Goal: Communication & Community: Connect with others

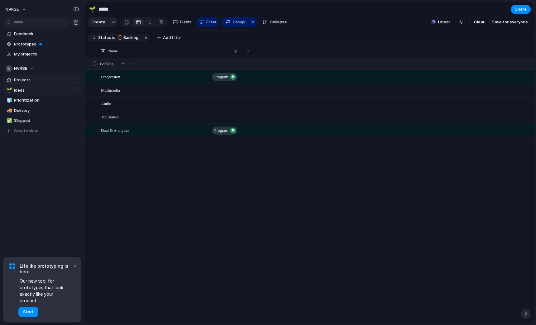
click at [27, 81] on span "Projects" at bounding box center [46, 80] width 65 height 6
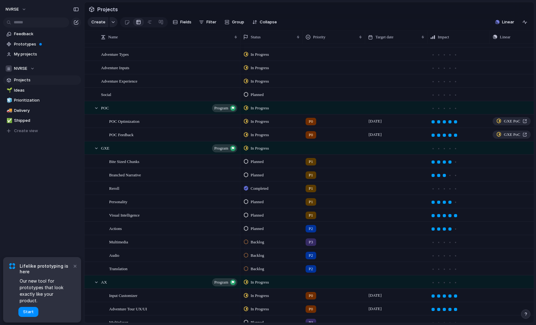
scroll to position [157, 0]
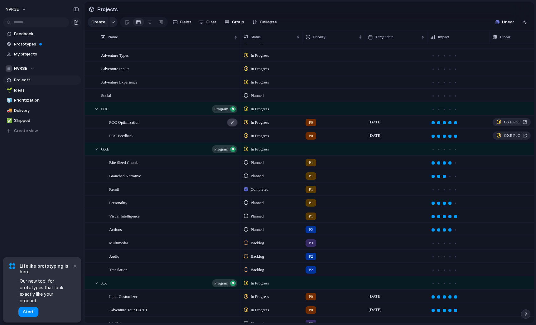
click at [230, 123] on div at bounding box center [232, 123] width 11 height 8
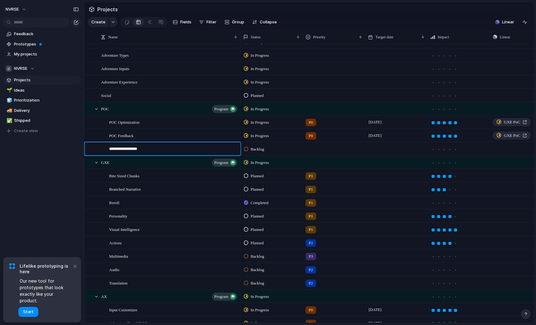
type textarea "**********"
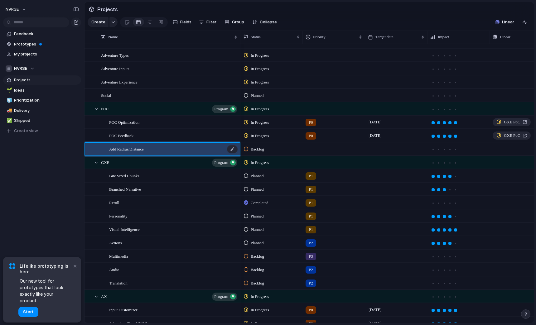
click at [170, 149] on div "Add Radius/Distance" at bounding box center [173, 149] width 129 height 13
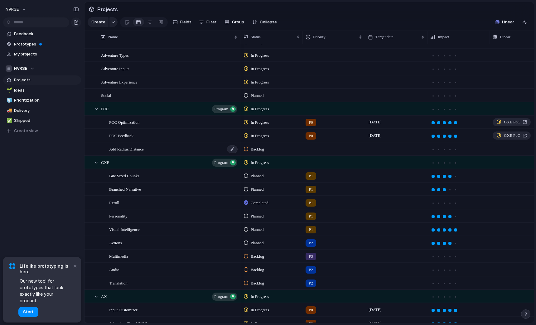
click at [170, 149] on div "Add Radius/Distance" at bounding box center [173, 149] width 129 height 13
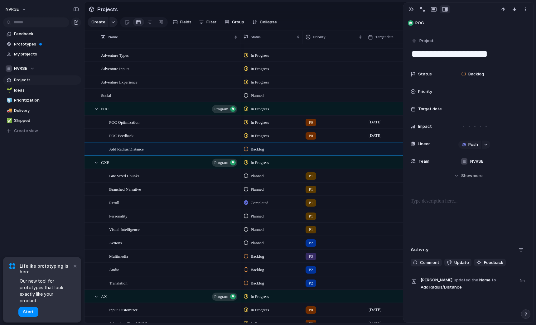
click at [443, 203] on p at bounding box center [468, 201] width 115 height 7
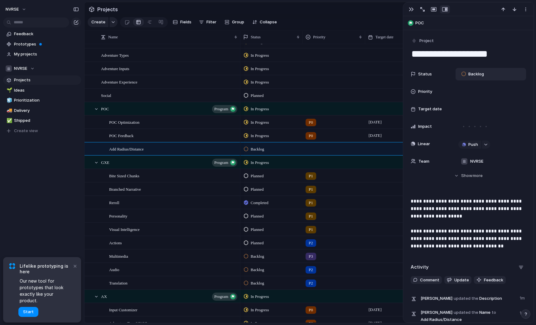
click at [490, 77] on div "Backlog" at bounding box center [491, 74] width 65 height 7
click at [482, 123] on span "In Progress" at bounding box center [480, 122] width 22 height 6
click at [478, 162] on span "NVRSE" at bounding box center [476, 161] width 13 height 6
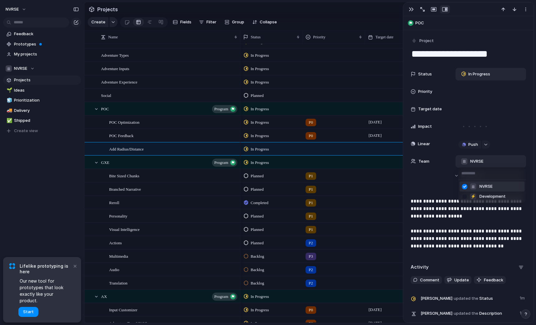
click at [478, 161] on div "NVRSE ⚡ Development" at bounding box center [268, 162] width 536 height 325
click at [457, 174] on button "Hide Show more" at bounding box center [468, 175] width 115 height 11
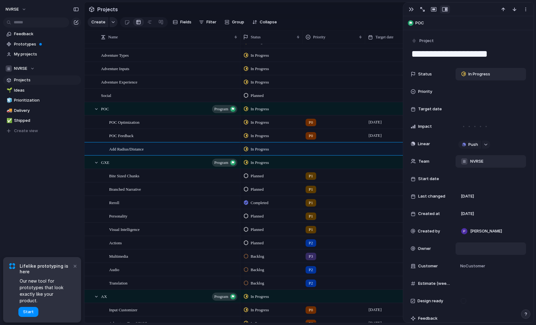
click at [474, 246] on div at bounding box center [491, 249] width 65 height 7
click at [484, 281] on span "[PERSON_NAME]" at bounding box center [487, 281] width 32 height 6
click at [358, 223] on div "P1" at bounding box center [334, 228] width 62 height 10
click at [153, 145] on div "P0 P1 P2 P3 No Priority" at bounding box center [268, 162] width 536 height 325
click at [154, 149] on div "Add Radius/Distance" at bounding box center [173, 149] width 129 height 13
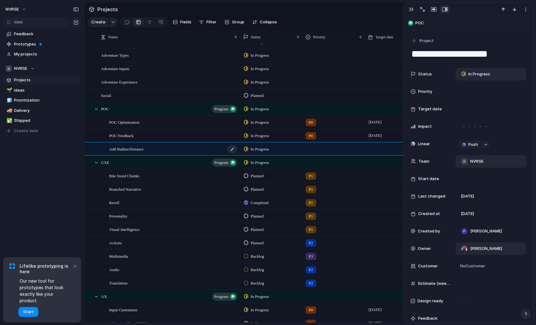
click at [140, 150] on span "Add Radius/Distance" at bounding box center [126, 148] width 35 height 7
click at [144, 148] on span "Add Radius/Distance" at bounding box center [126, 148] width 35 height 7
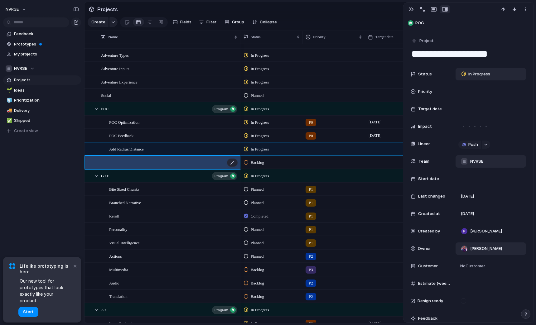
click at [135, 164] on div at bounding box center [173, 162] width 129 height 13
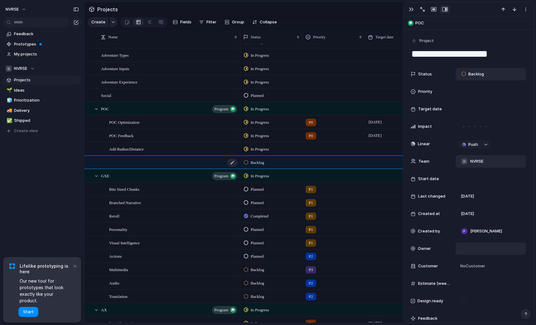
click at [135, 164] on div at bounding box center [173, 162] width 129 height 13
type textarea "********"
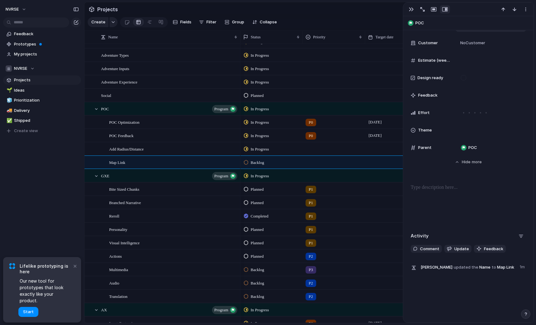
scroll to position [223, 0]
click at [432, 186] on p at bounding box center [468, 187] width 115 height 7
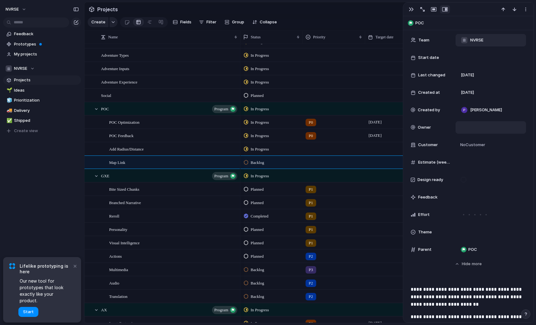
scroll to position [121, 0]
click at [477, 128] on div at bounding box center [491, 127] width 65 height 7
click at [481, 161] on span "[PERSON_NAME]" at bounding box center [487, 160] width 32 height 6
click at [157, 164] on div "Map Link" at bounding box center [173, 162] width 129 height 13
click at [128, 163] on div "Map Link" at bounding box center [173, 162] width 129 height 13
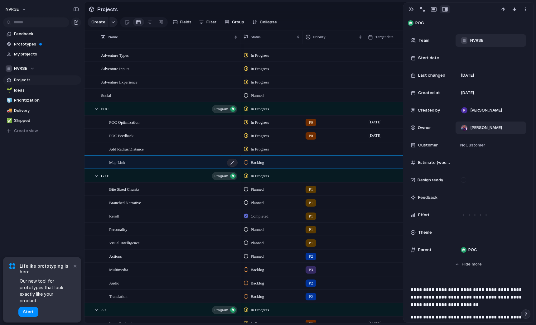
click at [128, 163] on div "Map Link" at bounding box center [173, 162] width 129 height 13
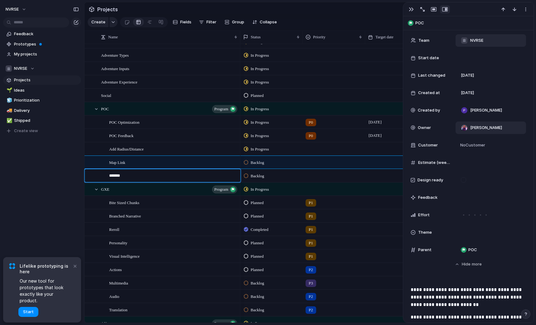
type textarea "********"
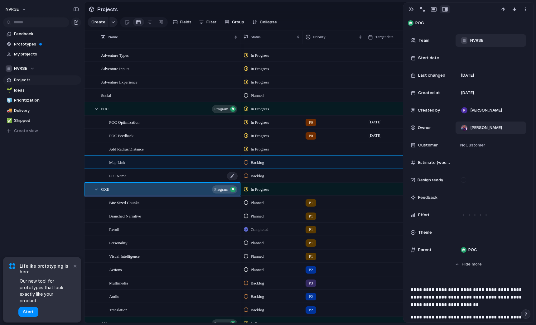
click at [120, 174] on span "POI Name" at bounding box center [117, 175] width 17 height 7
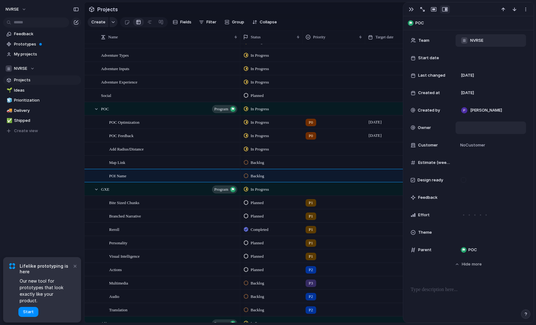
click at [456, 295] on div at bounding box center [468, 306] width 115 height 40
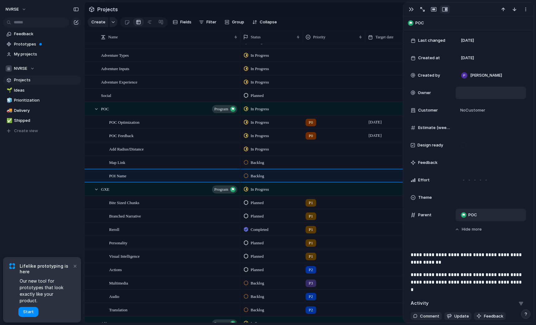
scroll to position [174, 0]
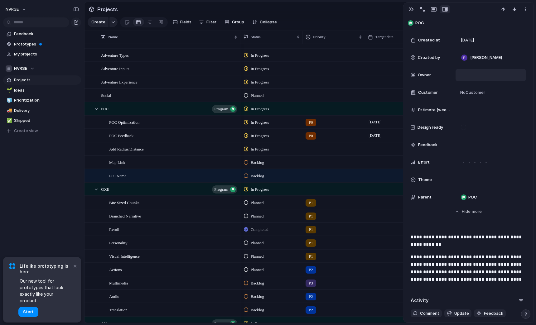
click at [478, 73] on div at bounding box center [491, 75] width 65 height 7
click at [475, 109] on span "[PERSON_NAME]" at bounding box center [487, 107] width 32 height 6
click at [138, 174] on div "POI Name" at bounding box center [173, 176] width 129 height 13
click at [138, 177] on div "POI Name" at bounding box center [173, 176] width 129 height 13
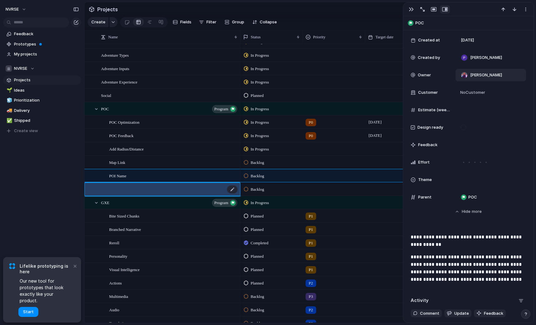
click at [127, 190] on div at bounding box center [173, 189] width 129 height 13
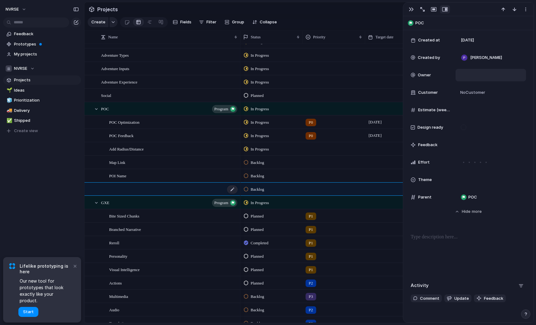
click at [127, 190] on div at bounding box center [173, 189] width 129 height 13
type textarea "**********"
click at [441, 241] on p at bounding box center [468, 237] width 115 height 7
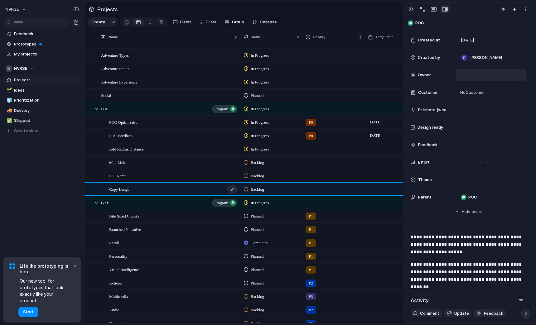
click at [130, 187] on span "Copy Length" at bounding box center [119, 189] width 21 height 7
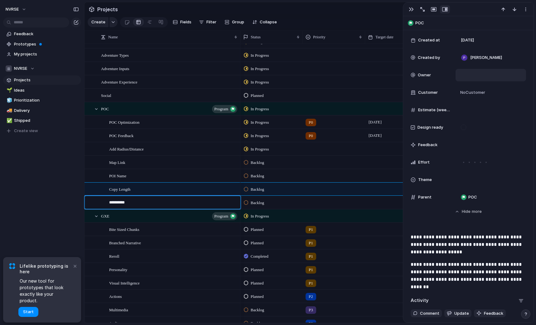
type textarea "**********"
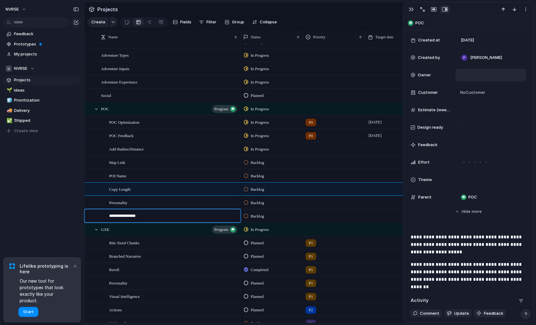
type textarea "**********"
click at [128, 203] on span "Personality" at bounding box center [118, 202] width 18 height 7
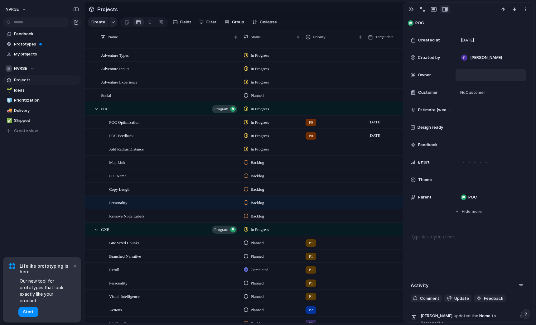
click at [429, 236] on p at bounding box center [468, 237] width 115 height 7
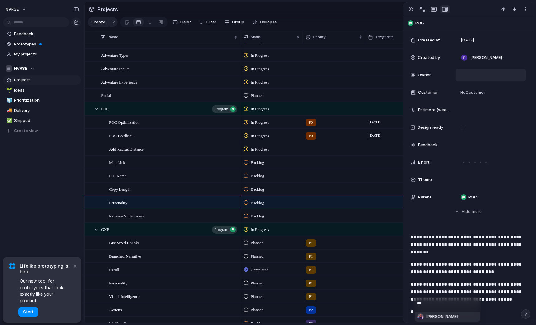
type input "****"
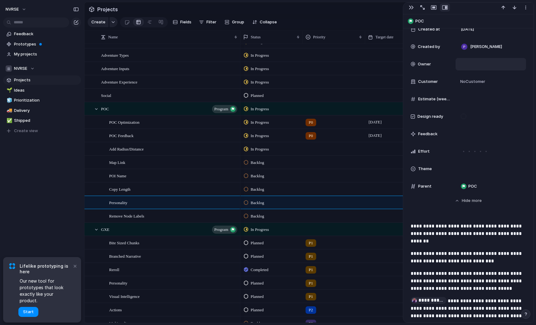
scroll to position [190, 0]
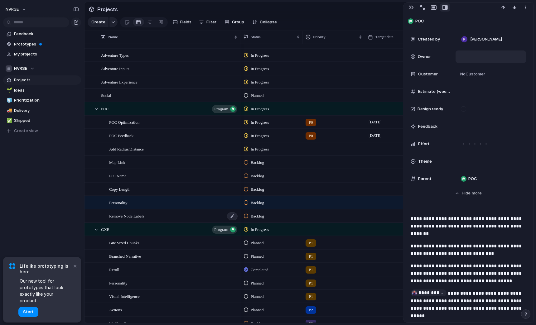
click at [144, 214] on span "Remove Node Labels" at bounding box center [126, 215] width 35 height 7
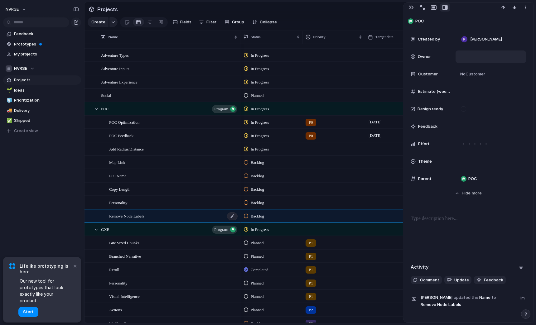
click at [144, 214] on span "Remove Node Labels" at bounding box center [126, 215] width 35 height 7
click at [458, 222] on p at bounding box center [468, 218] width 115 height 7
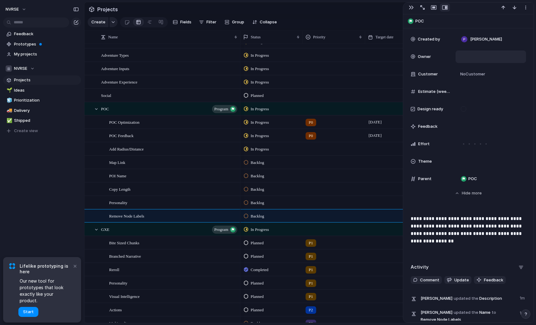
click at [377, 267] on div at bounding box center [396, 269] width 62 height 13
click at [264, 163] on span "Backlog" at bounding box center [257, 163] width 13 height 6
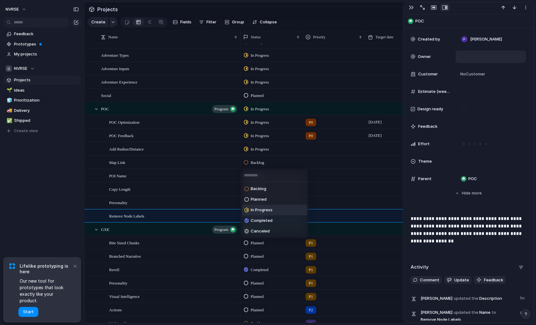
click at [266, 211] on span "In Progress" at bounding box center [262, 210] width 22 height 6
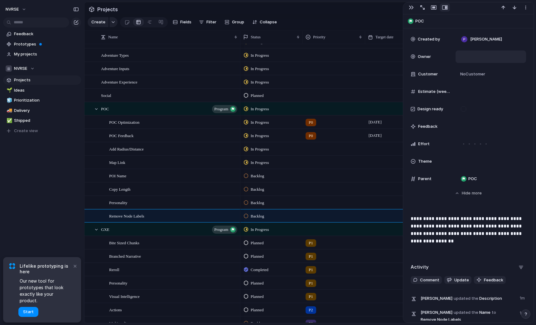
click at [264, 176] on span "Backlog" at bounding box center [257, 176] width 13 height 6
click at [264, 176] on div "Backlog Planned In Progress Completed Canceled" at bounding box center [268, 162] width 536 height 325
click at [260, 177] on span "Backlog" at bounding box center [257, 176] width 13 height 6
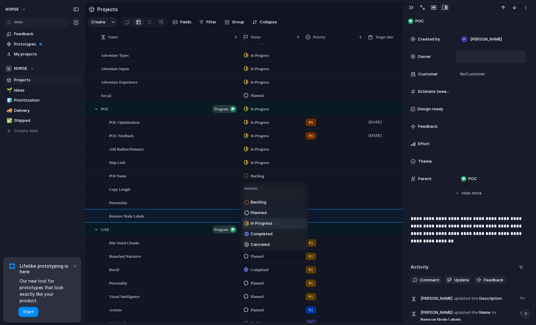
click at [263, 221] on span "In Progress" at bounding box center [262, 224] width 22 height 6
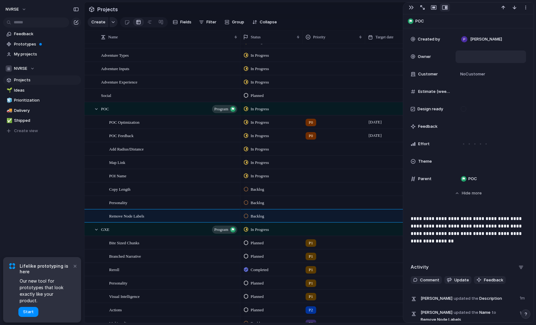
click at [260, 187] on span "Backlog" at bounding box center [257, 190] width 13 height 6
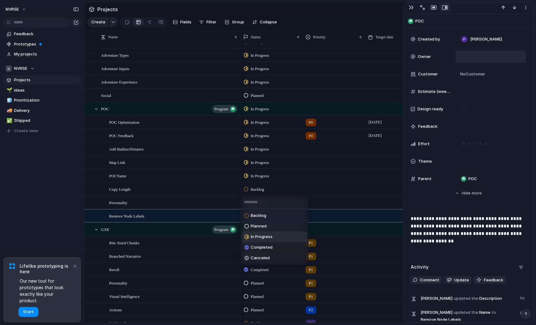
click at [265, 236] on span "In Progress" at bounding box center [262, 237] width 22 height 6
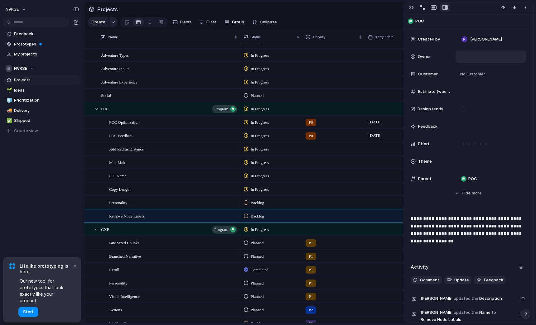
click at [260, 200] on span "Backlog" at bounding box center [257, 203] width 13 height 6
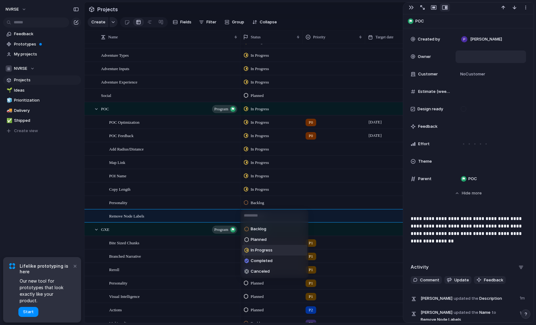
click at [264, 254] on div "In Progress" at bounding box center [259, 250] width 28 height 7
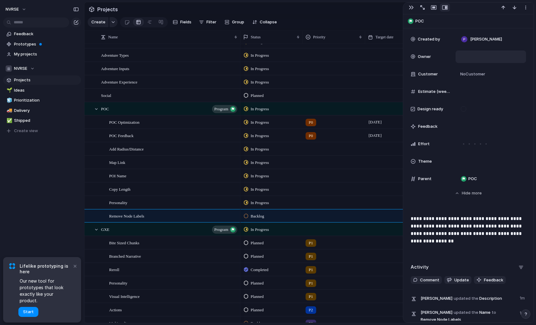
click at [259, 217] on span "Backlog" at bounding box center [257, 216] width 13 height 6
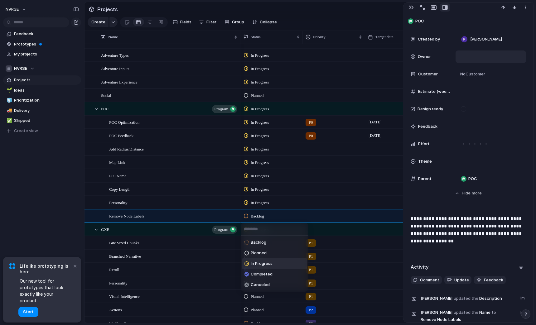
click at [269, 263] on span "In Progress" at bounding box center [262, 264] width 22 height 6
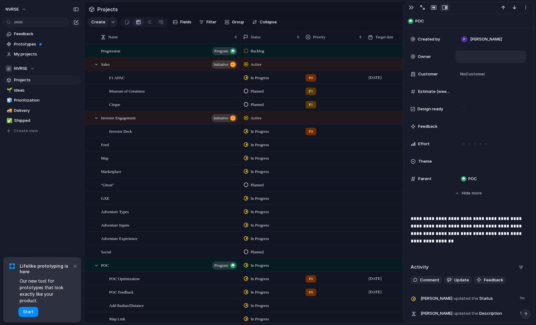
click at [263, 147] on span "In Progress" at bounding box center [260, 145] width 18 height 6
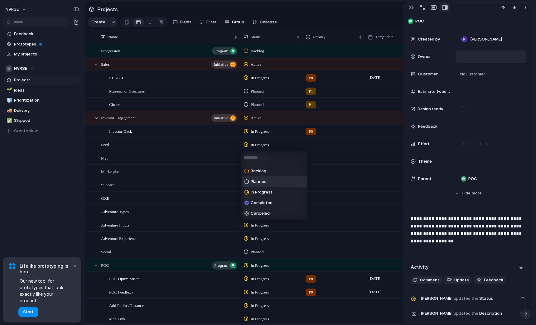
drag, startPoint x: 264, startPoint y: 182, endPoint x: 263, endPoint y: 177, distance: 4.7
click at [264, 182] on span "Planned" at bounding box center [259, 182] width 16 height 6
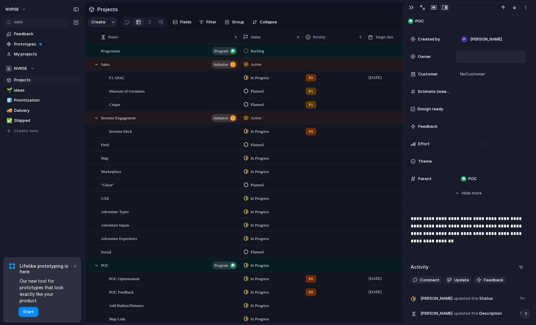
click at [262, 160] on span "In Progress" at bounding box center [260, 158] width 18 height 6
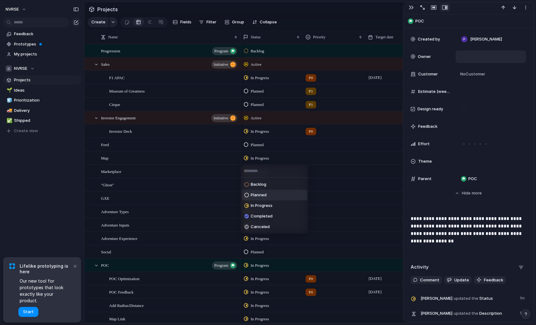
drag, startPoint x: 259, startPoint y: 196, endPoint x: 259, endPoint y: 190, distance: 5.6
click at [259, 196] on span "Planned" at bounding box center [259, 195] width 16 height 6
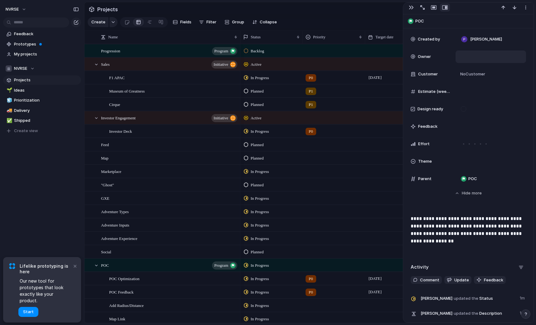
click at [256, 171] on span "In Progress" at bounding box center [260, 172] width 18 height 6
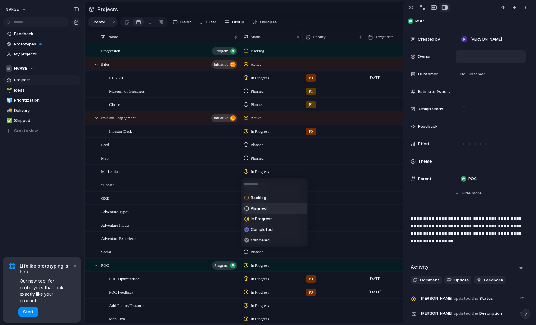
click at [262, 208] on span "Planned" at bounding box center [259, 209] width 16 height 6
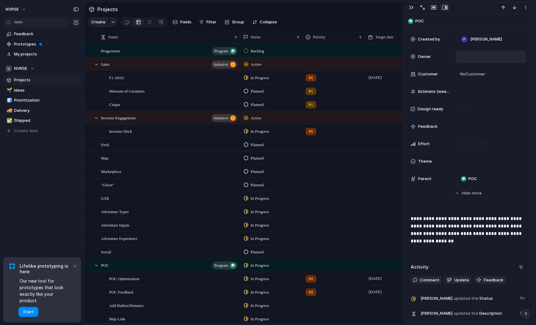
click at [258, 185] on span "Planned" at bounding box center [257, 185] width 13 height 6
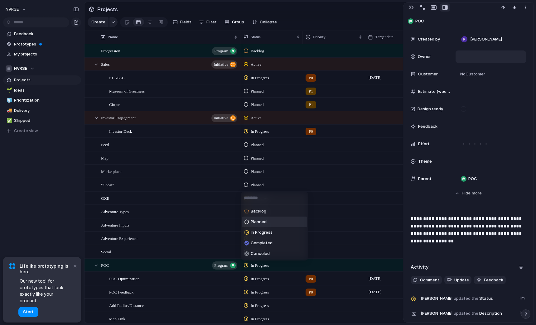
click at [264, 222] on span "Planned" at bounding box center [259, 222] width 16 height 6
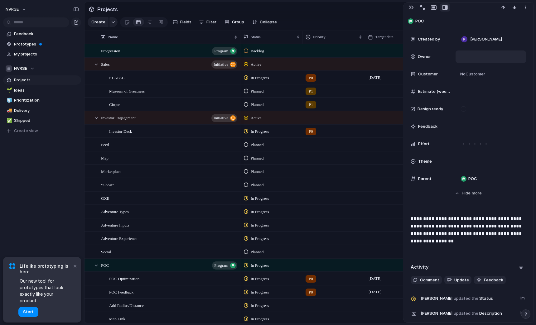
click at [262, 199] on span "In Progress" at bounding box center [260, 199] width 18 height 6
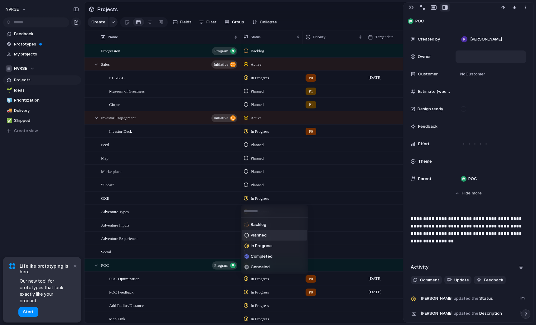
click at [260, 234] on span "Planned" at bounding box center [259, 235] width 16 height 6
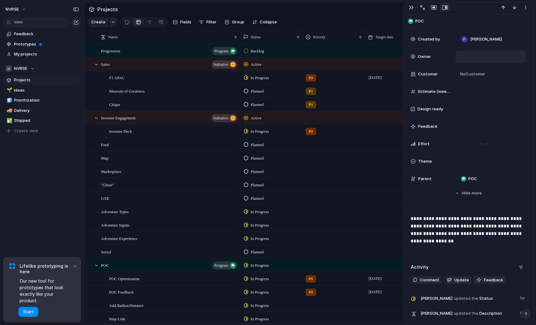
click at [258, 195] on div "Planned" at bounding box center [255, 198] width 22 height 7
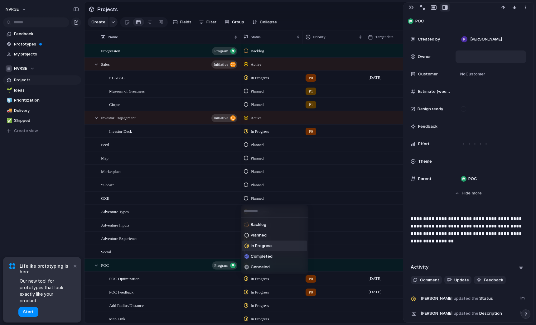
drag, startPoint x: 263, startPoint y: 246, endPoint x: 264, endPoint y: 228, distance: 17.5
click at [263, 246] on span "In Progress" at bounding box center [262, 246] width 22 height 6
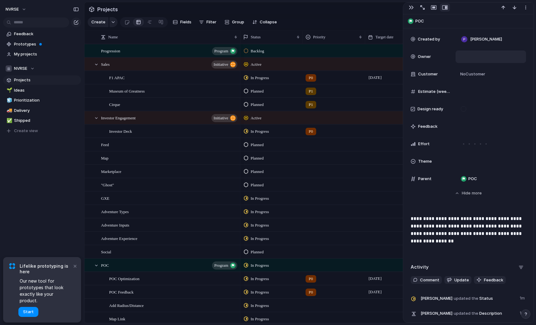
click at [259, 212] on span "In Progress" at bounding box center [260, 212] width 18 height 6
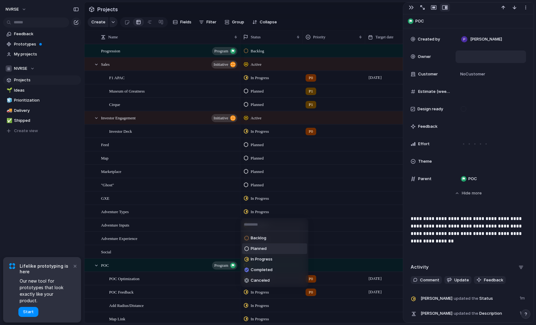
click at [265, 247] on span "Planned" at bounding box center [259, 249] width 16 height 6
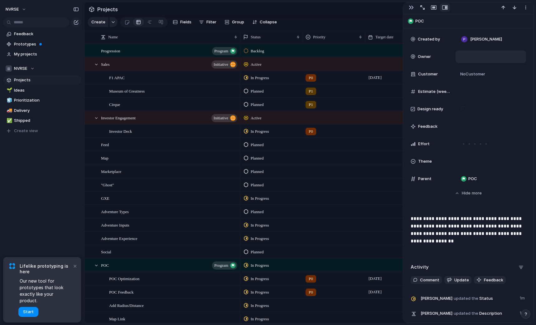
click at [260, 227] on span "In Progress" at bounding box center [260, 225] width 18 height 6
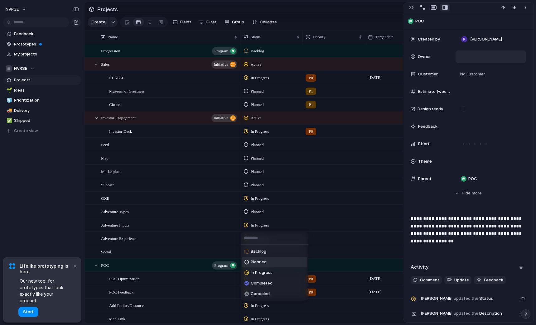
drag, startPoint x: 265, startPoint y: 265, endPoint x: 263, endPoint y: 254, distance: 10.5
click at [265, 264] on span "Planned" at bounding box center [259, 262] width 16 height 6
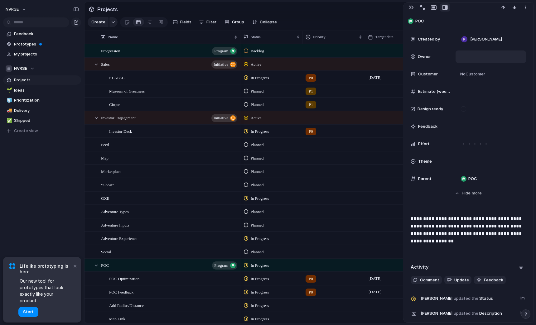
click at [256, 239] on span "In Progress" at bounding box center [260, 239] width 18 height 6
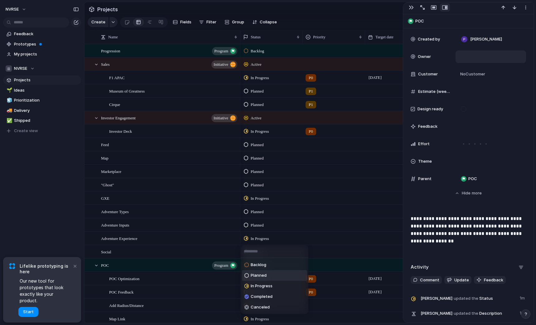
click at [270, 274] on li "Planned" at bounding box center [274, 275] width 65 height 11
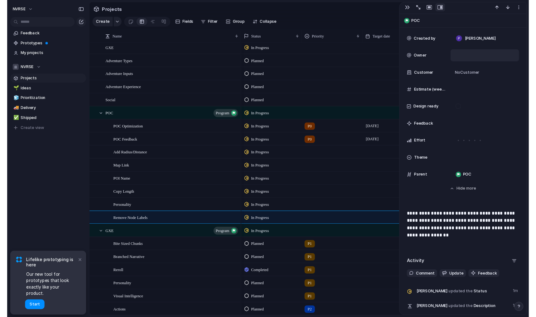
scroll to position [102, 0]
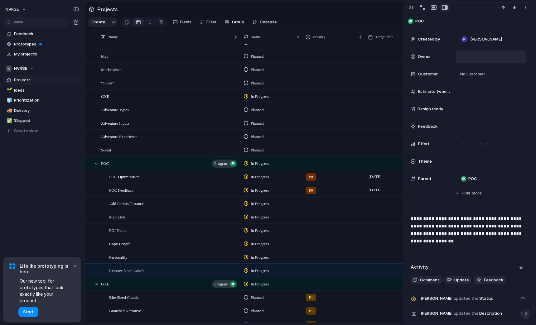
click at [314, 201] on div at bounding box center [334, 202] width 62 height 10
click at [312, 202] on div at bounding box center [334, 202] width 62 height 10
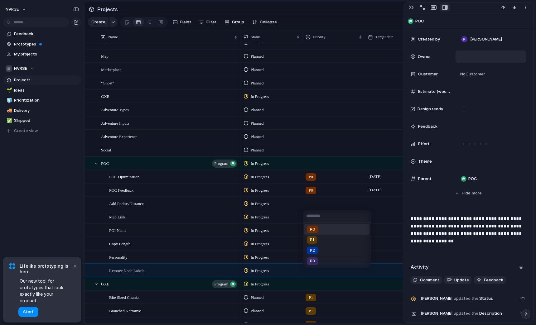
drag, startPoint x: 316, startPoint y: 229, endPoint x: 314, endPoint y: 219, distance: 10.1
click at [316, 229] on div "P0" at bounding box center [313, 229] width 12 height 7
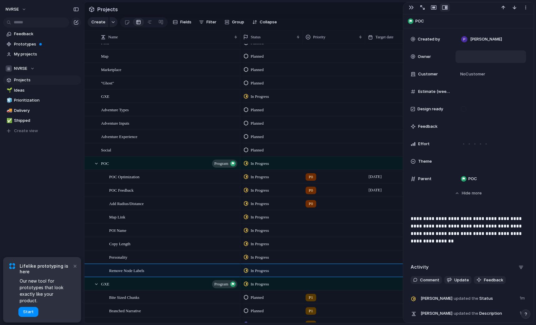
click at [314, 216] on div at bounding box center [334, 216] width 62 height 10
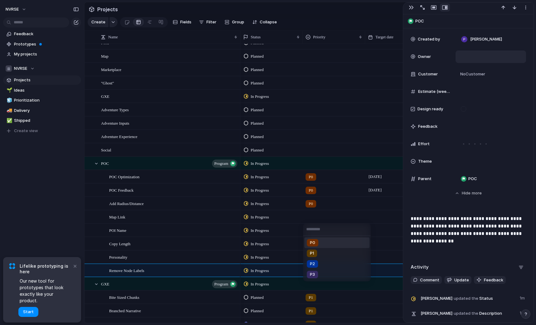
click at [315, 243] on span "P0" at bounding box center [312, 243] width 5 height 6
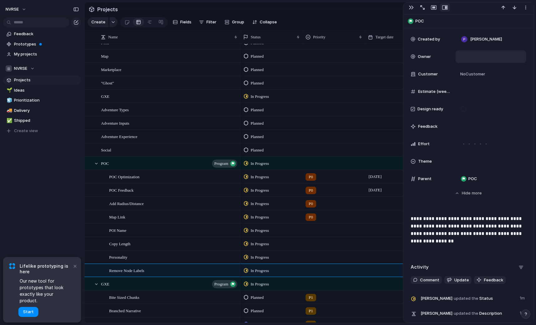
click at [313, 234] on div at bounding box center [334, 229] width 62 height 10
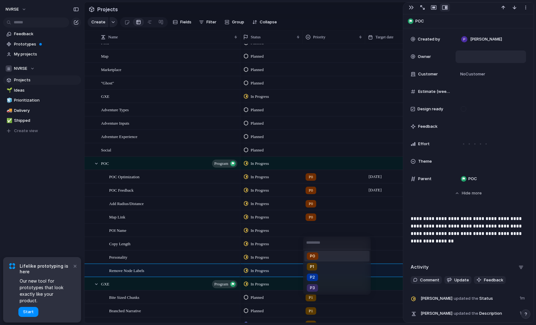
click at [314, 255] on span "P0" at bounding box center [312, 256] width 5 height 6
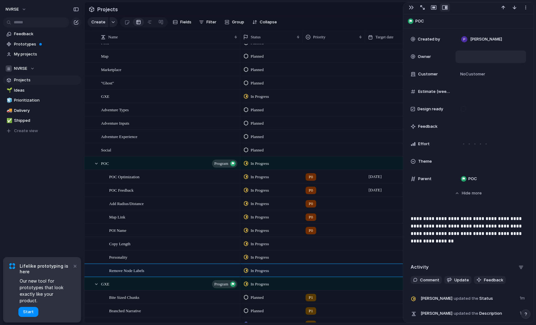
click at [314, 241] on div at bounding box center [334, 243] width 62 height 10
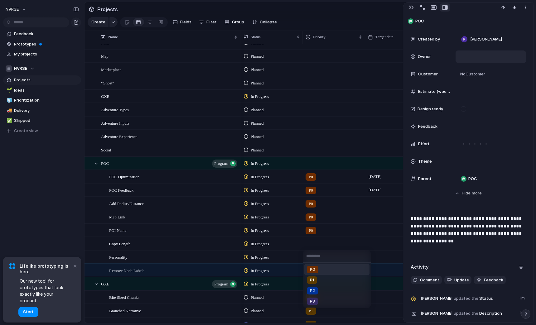
click at [312, 269] on span "P0" at bounding box center [312, 270] width 5 height 6
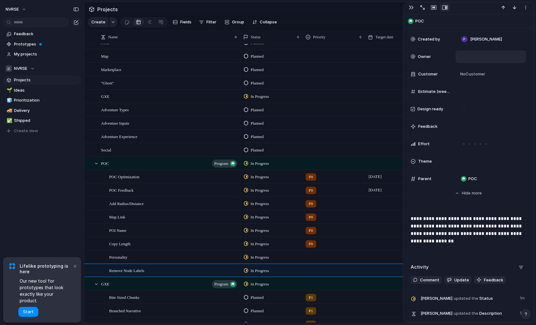
click at [314, 257] on div at bounding box center [334, 256] width 62 height 10
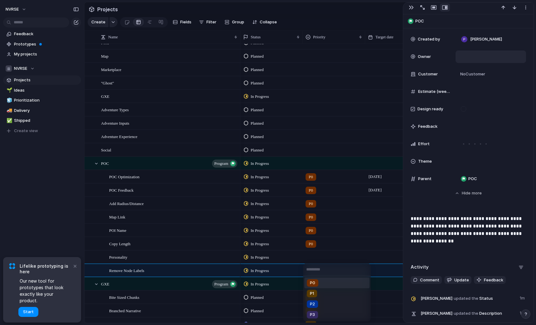
drag, startPoint x: 315, startPoint y: 281, endPoint x: 315, endPoint y: 278, distance: 3.4
click at [315, 281] on div "P0" at bounding box center [313, 283] width 12 height 7
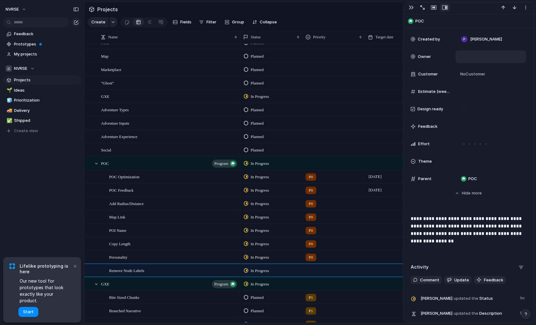
click at [310, 273] on div at bounding box center [334, 270] width 62 height 10
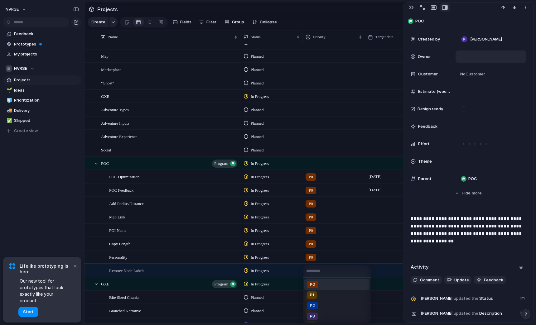
click at [312, 285] on span "P0" at bounding box center [312, 285] width 5 height 6
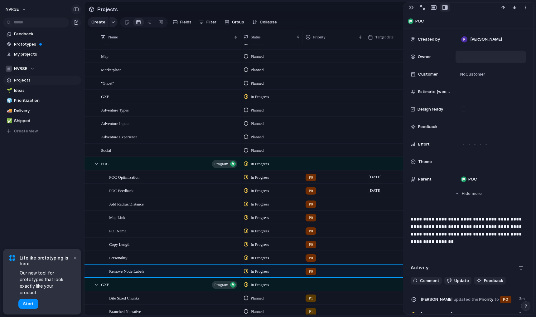
click at [78, 10] on div "button" at bounding box center [76, 9] width 6 height 4
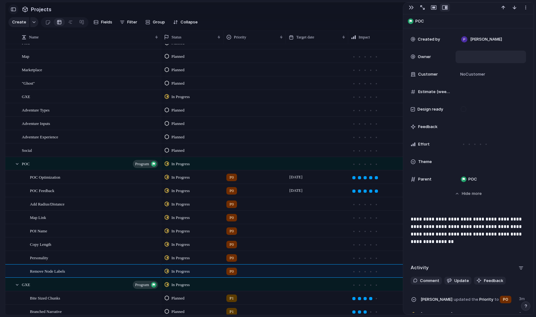
click at [12, 10] on div "button" at bounding box center [14, 9] width 6 height 4
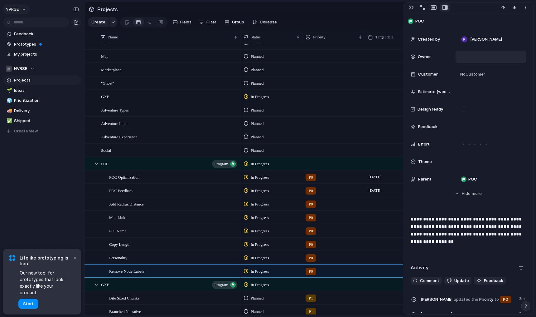
click at [19, 7] on span "NVRSE" at bounding box center [12, 9] width 13 height 6
click at [32, 33] on span "Invite members" at bounding box center [29, 33] width 30 height 6
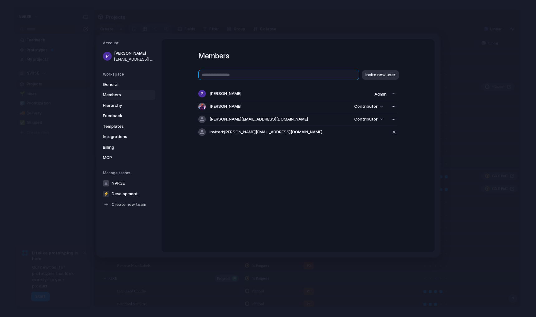
click at [244, 76] on input "text" at bounding box center [278, 75] width 161 height 10
type input "**********"
click at [382, 74] on span "Invite new user" at bounding box center [381, 75] width 30 height 6
click at [245, 72] on input "text" at bounding box center [278, 75] width 161 height 10
type input "**********"
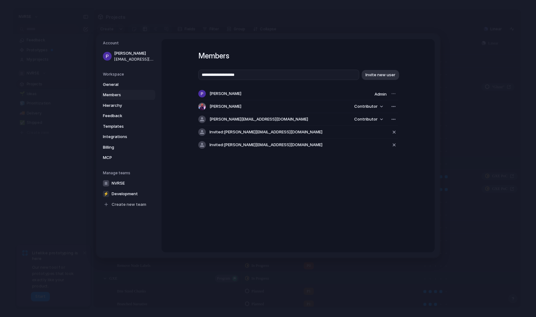
drag, startPoint x: 387, startPoint y: 74, endPoint x: 391, endPoint y: 96, distance: 22.2
click at [388, 75] on span "Invite new user" at bounding box center [381, 75] width 30 height 6
click at [237, 74] on input "text" at bounding box center [278, 75] width 161 height 10
type input "**********"
click at [379, 74] on span "Invite new user" at bounding box center [381, 75] width 30 height 6
